Goal: Information Seeking & Learning: Learn about a topic

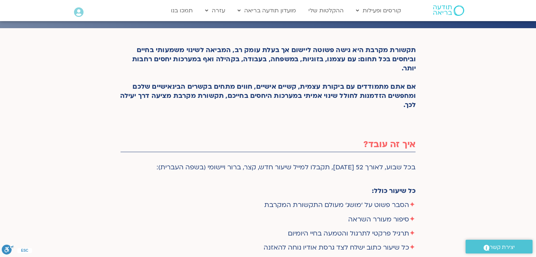
scroll to position [211, 0]
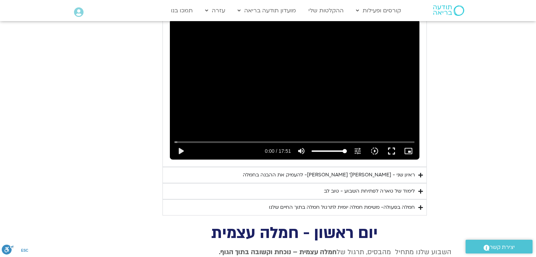
scroll to position [423, 0]
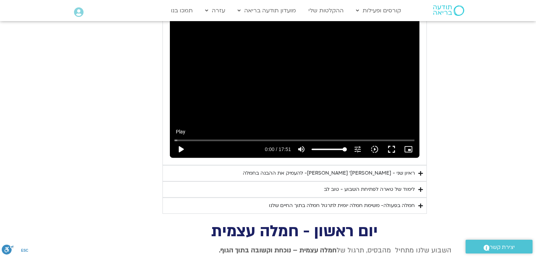
click at [182, 141] on button "play_arrow" at bounding box center [180, 149] width 17 height 17
type input "3.403198"
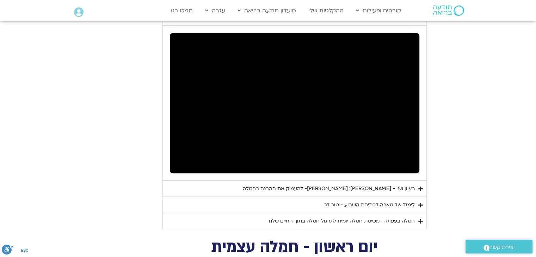
scroll to position [352, 0]
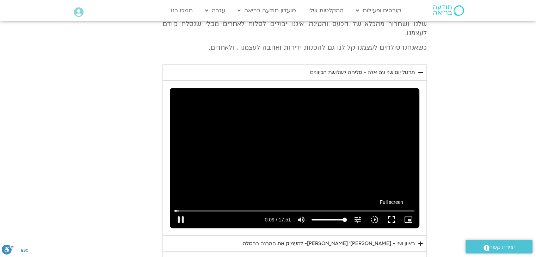
click at [390, 211] on button "fullscreen" at bounding box center [391, 219] width 17 height 17
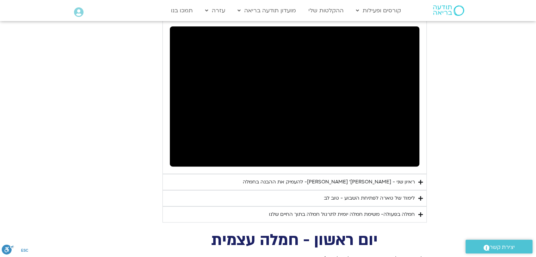
scroll to position [423, 0]
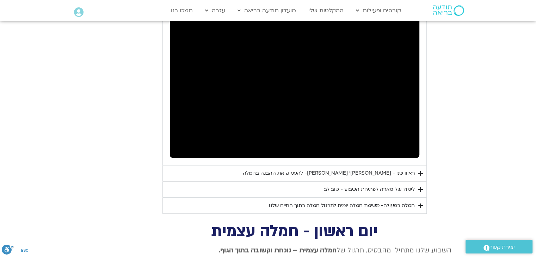
click at [406, 169] on div "ראיון שני - טארה בראך ופרופ׳ דן סיגל- להעמיק את ההבנה בחמלה" at bounding box center [329, 173] width 172 height 8
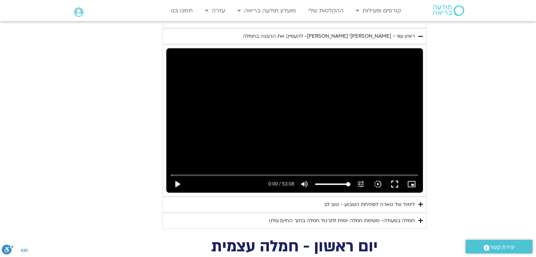
scroll to position [634, 0]
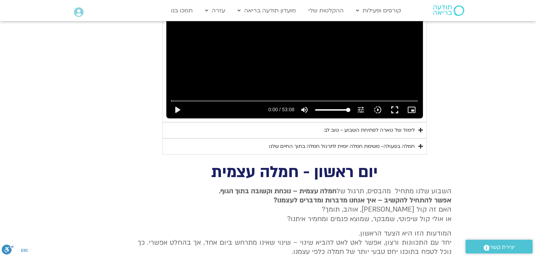
click at [396, 126] on summary "לימוד של טארה לפתיחת השבוע - טוב לב" at bounding box center [294, 130] width 264 height 16
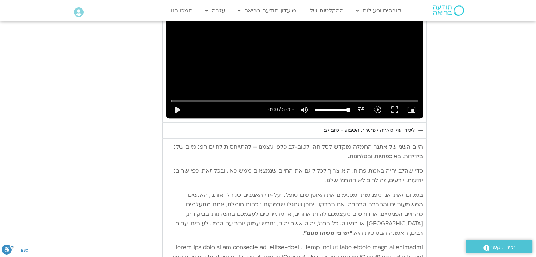
click at [397, 125] on summary "לימוד של טארה לפתיחת השבוע - טוב לב" at bounding box center [294, 130] width 264 height 16
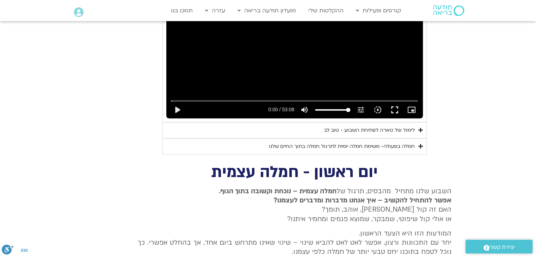
click at [397, 126] on div "לימוד של טארה לפתיחת השבוע - טוב לב" at bounding box center [369, 130] width 91 height 8
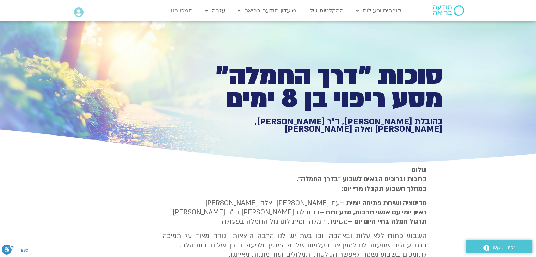
scroll to position [0, 0]
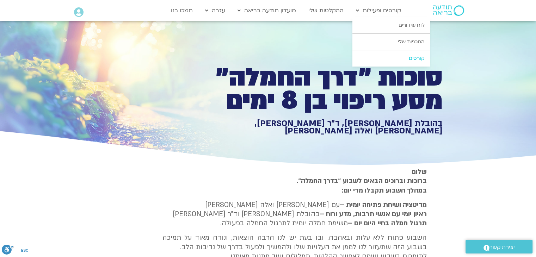
click at [411, 59] on link "קורסים" at bounding box center [390, 58] width 77 height 16
type input "1071.88"
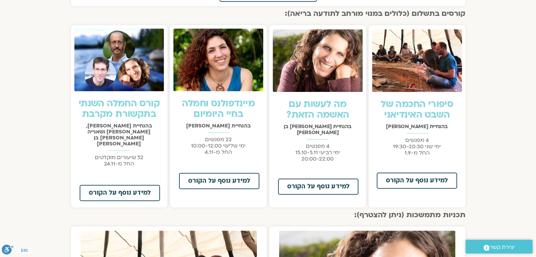
scroll to position [493, 0]
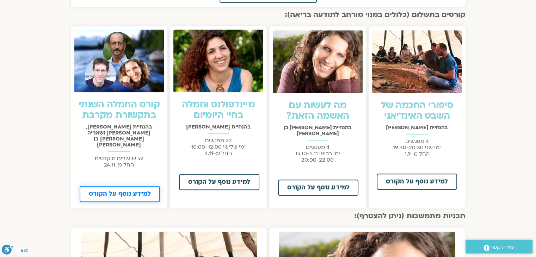
click at [111, 186] on link "למידע נוסף על הקורס" at bounding box center [120, 194] width 80 height 16
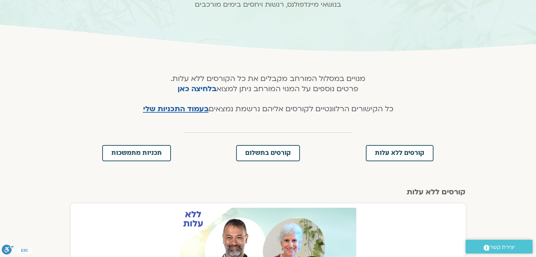
scroll to position [0, 0]
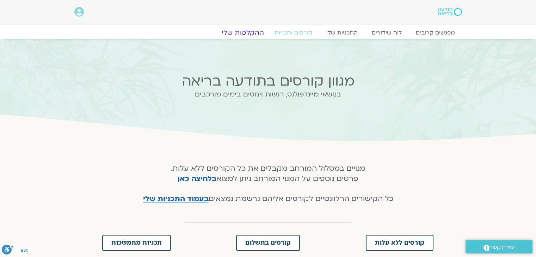
click at [240, 30] on link "ההקלטות שלי" at bounding box center [242, 33] width 59 height 8
click at [242, 31] on link "ההקלטות שלי" at bounding box center [242, 33] width 59 height 8
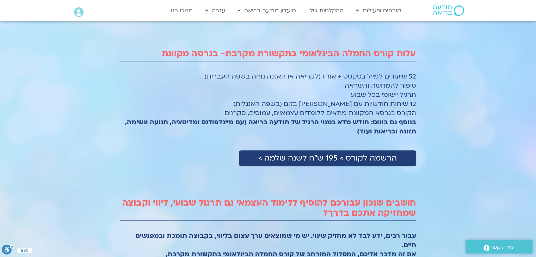
scroll to position [704, 0]
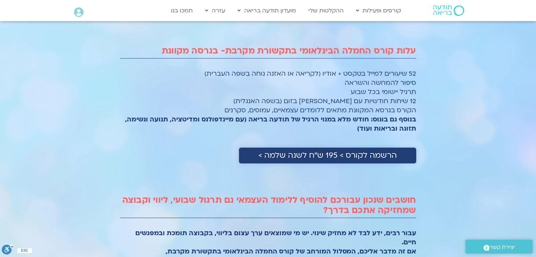
click at [323, 153] on span "הרשמה לקורס > 195 ש״ח לשנה שלמה >" at bounding box center [327, 155] width 138 height 9
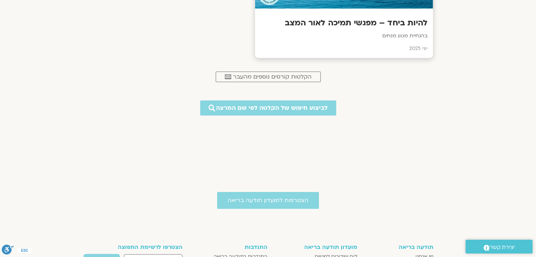
scroll to position [317, 0]
